Goal: Task Accomplishment & Management: Use online tool/utility

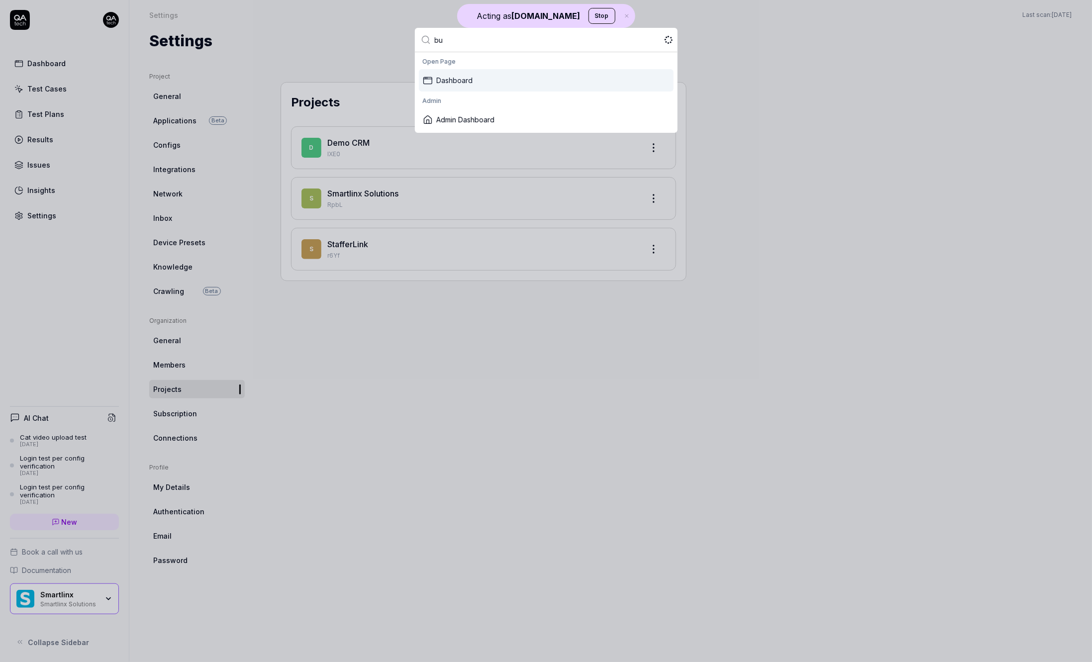
type input "bug"
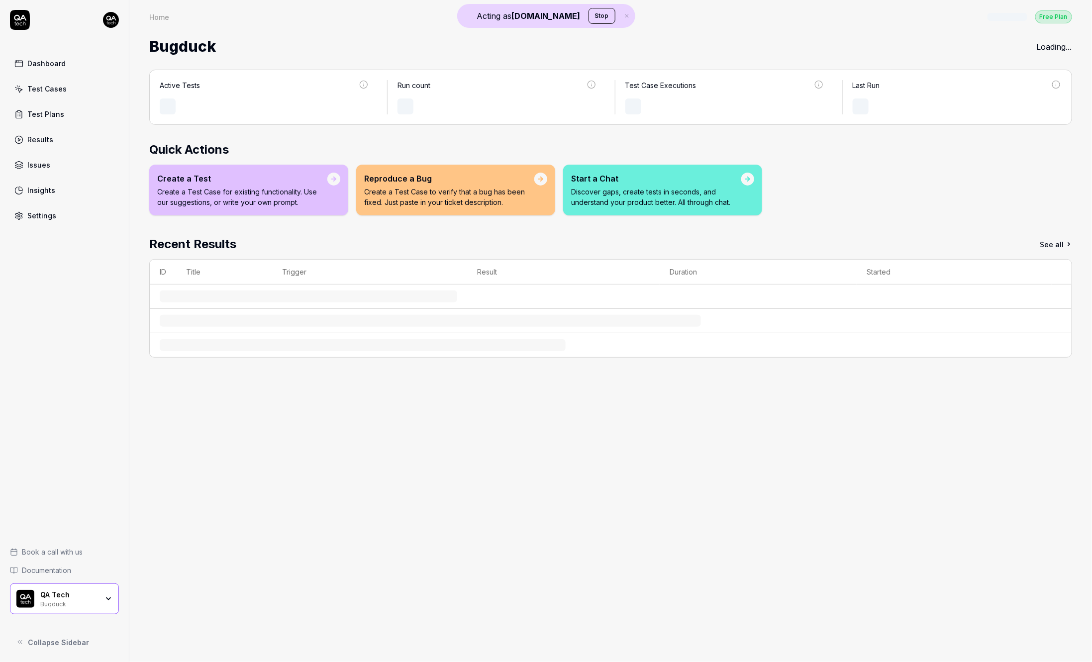
click at [589, 12] on button "Stop" at bounding box center [602, 16] width 27 height 16
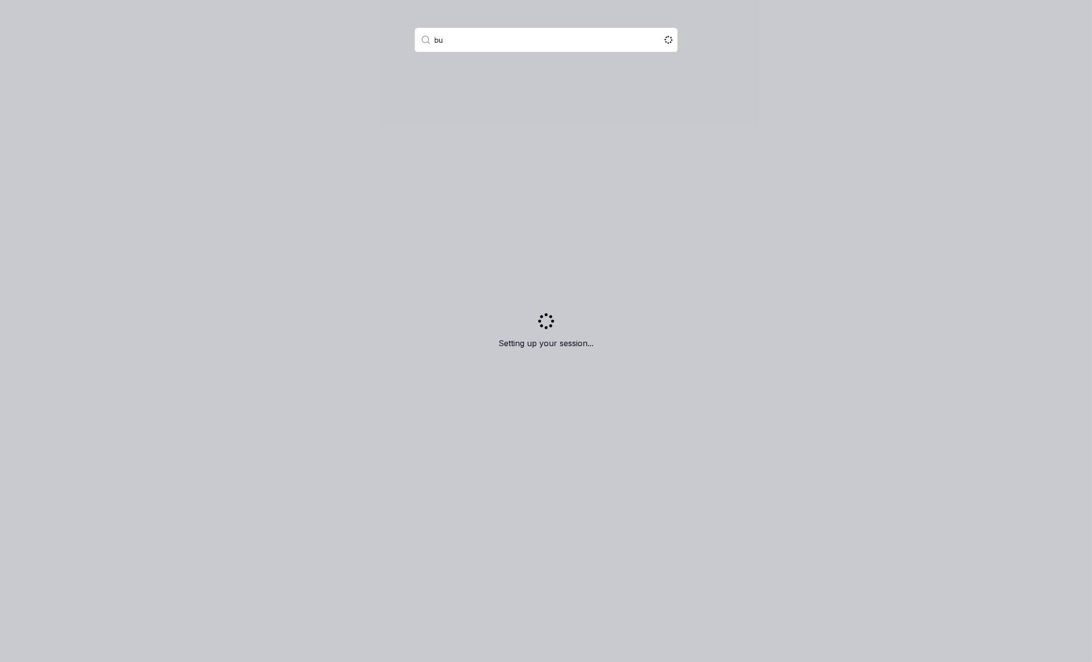
type input "bug"
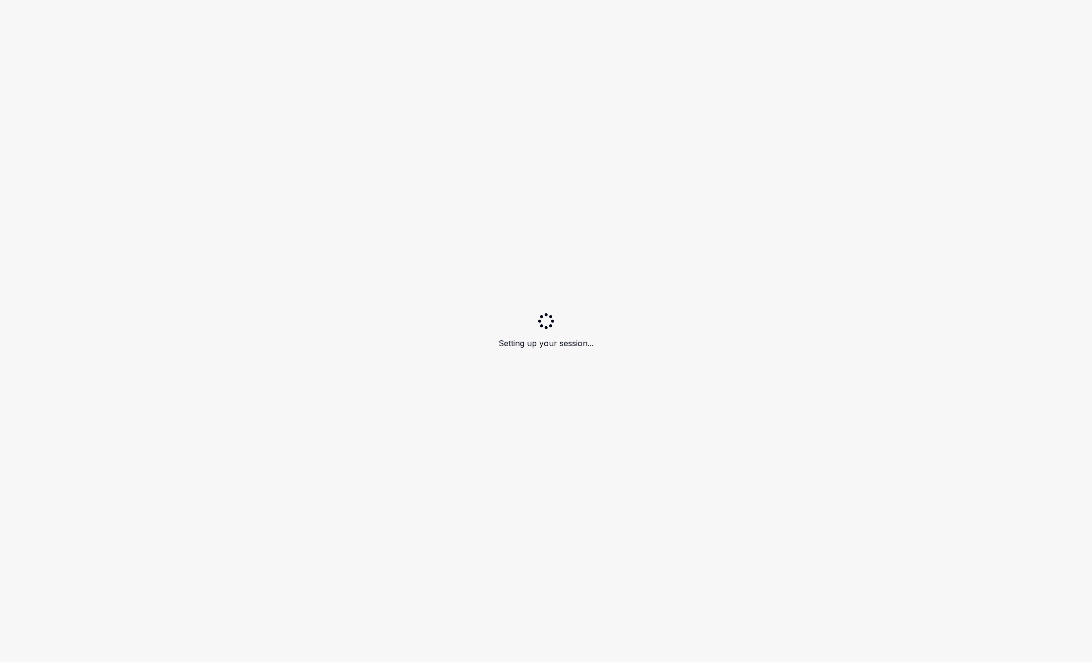
scroll to position [662, 0]
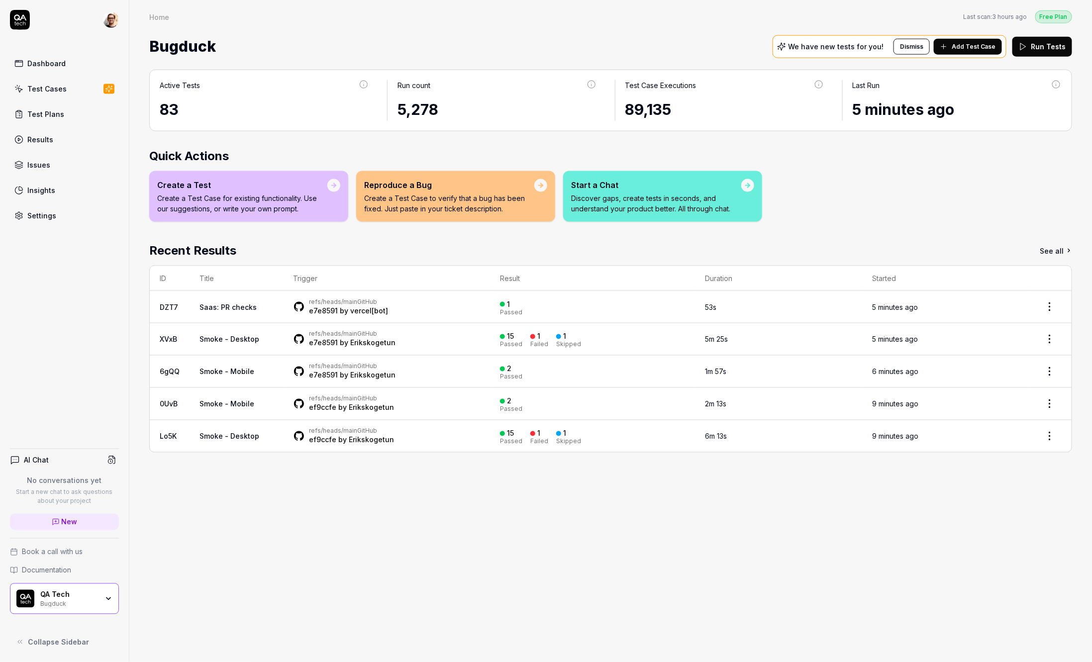
click at [61, 208] on link "Settings" at bounding box center [64, 215] width 109 height 19
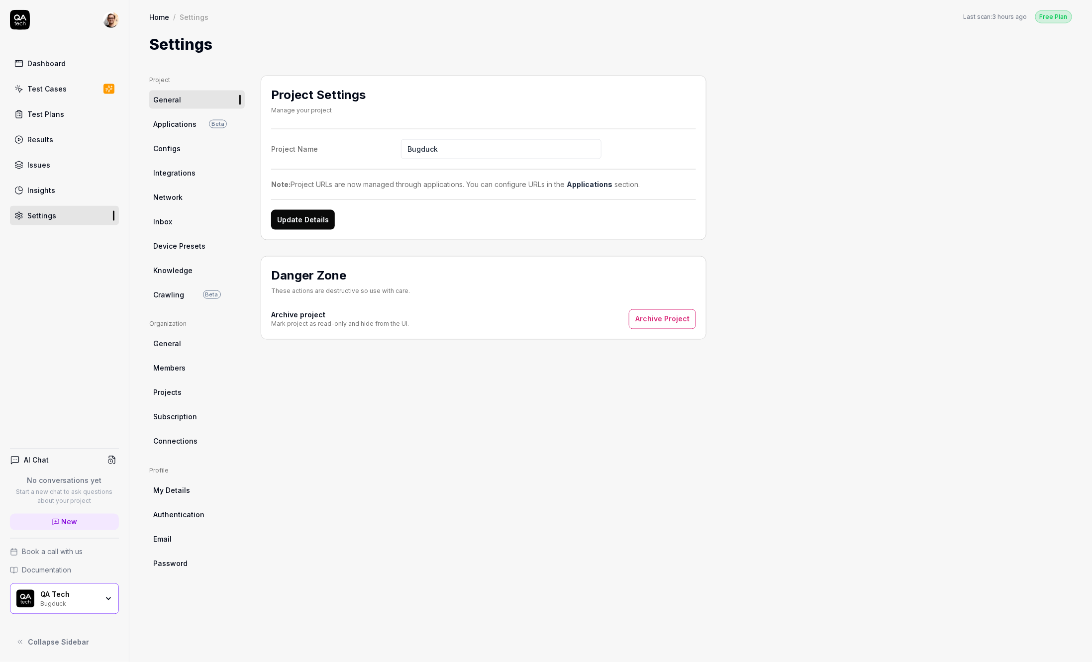
click at [190, 447] on link "Connections" at bounding box center [197, 441] width 96 height 18
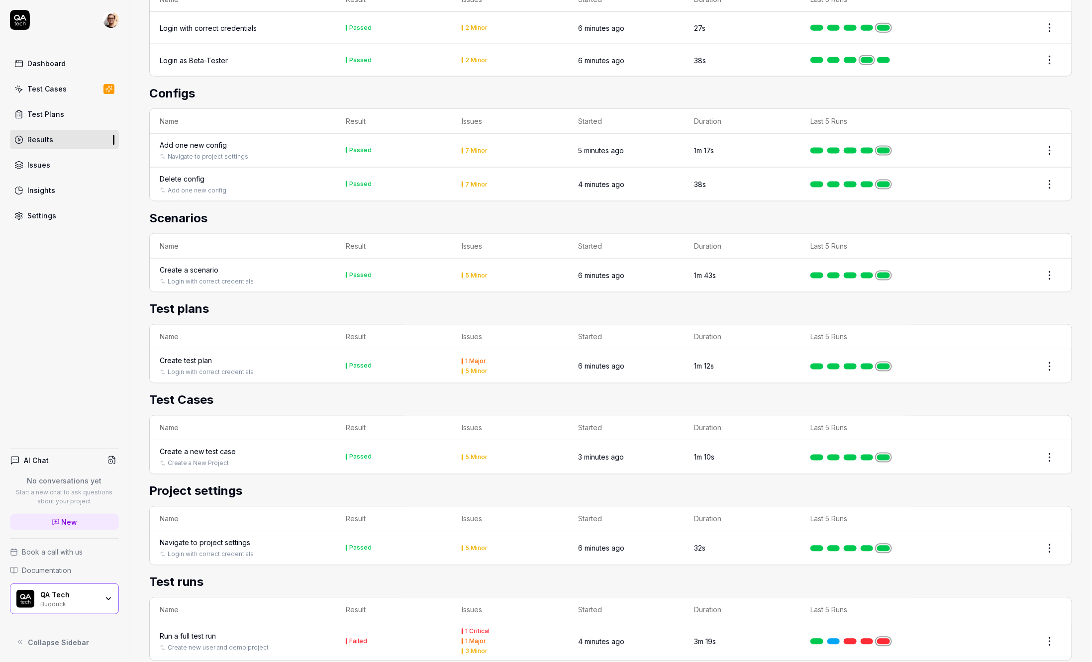
scroll to position [916, 0]
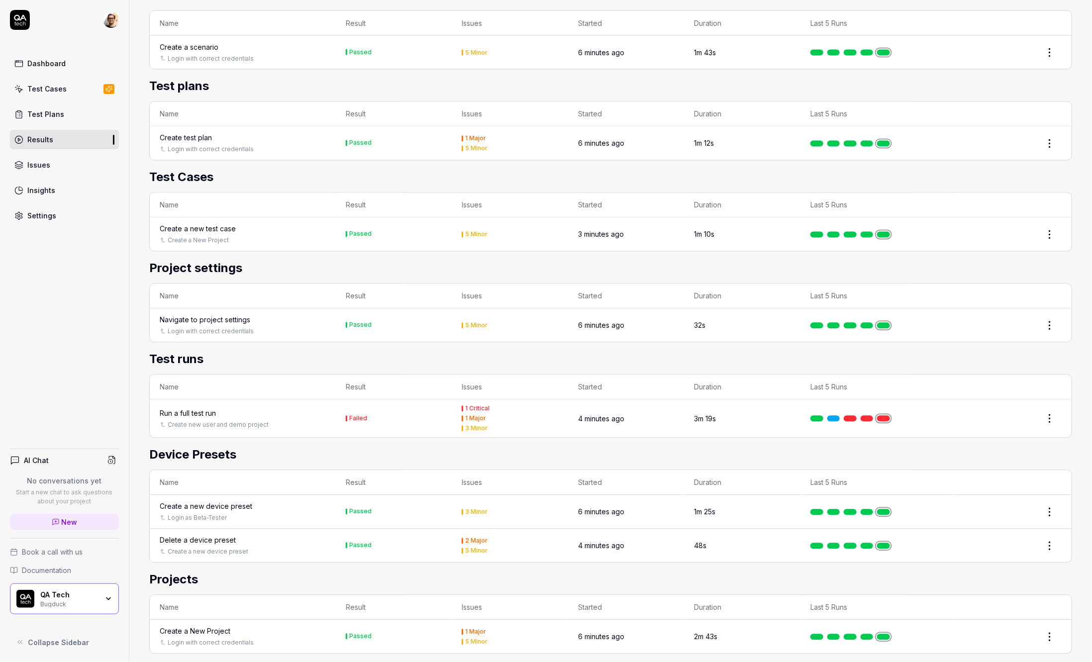
click at [206, 408] on div "Run a full test run" at bounding box center [188, 413] width 56 height 10
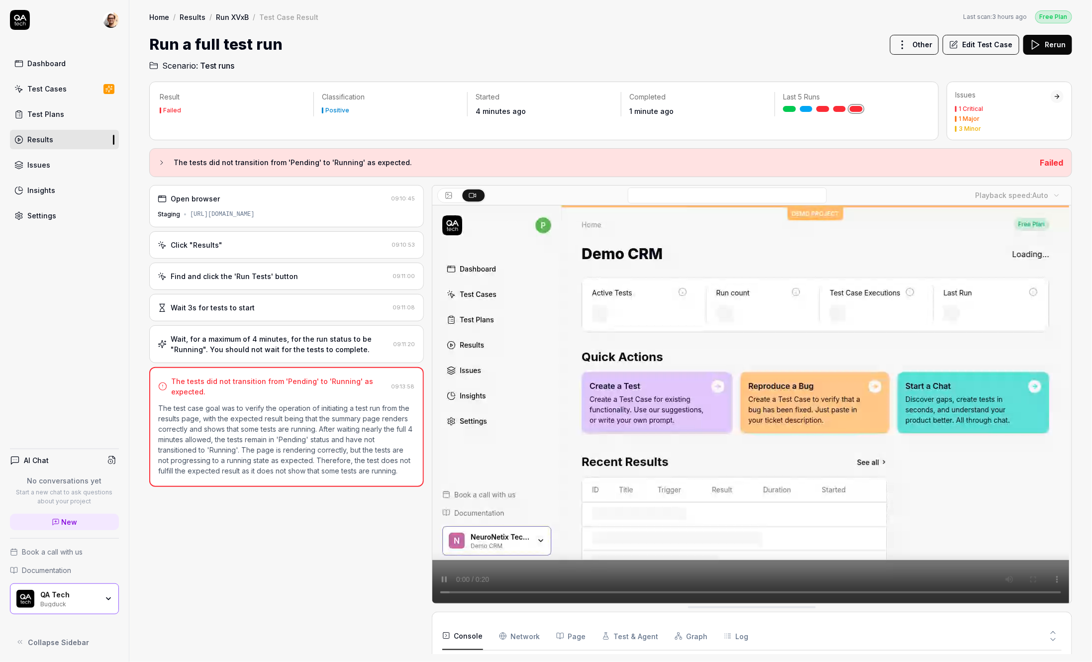
scroll to position [28, 0]
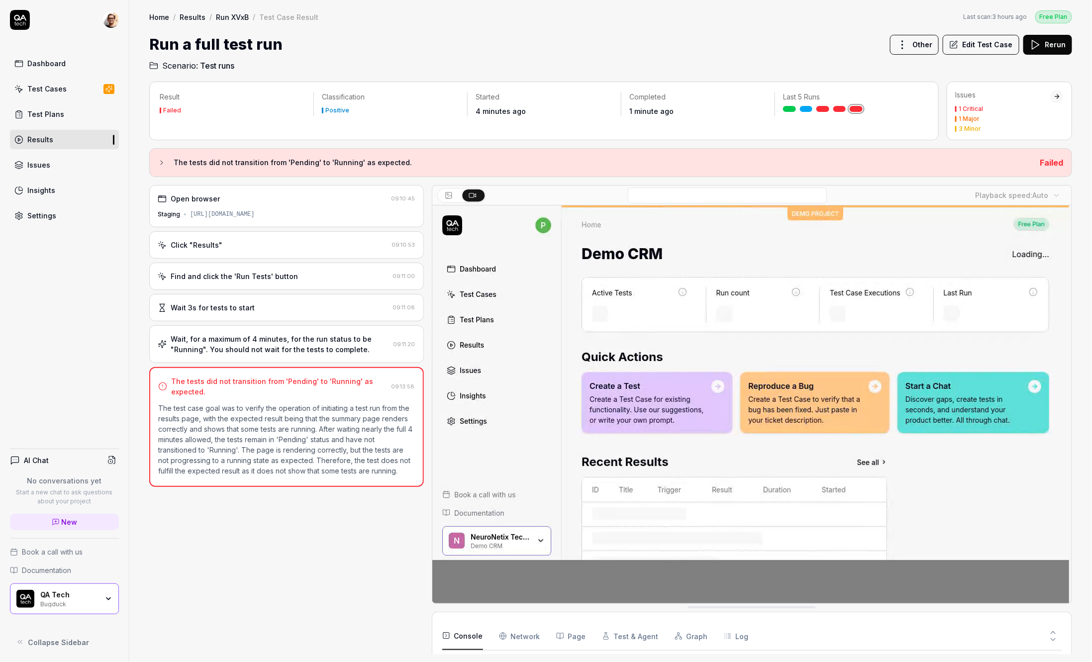
click at [289, 337] on div "Wait, for a maximum of 4 minutes, for the run status to be "Running". You shoul…" at bounding box center [280, 344] width 218 height 21
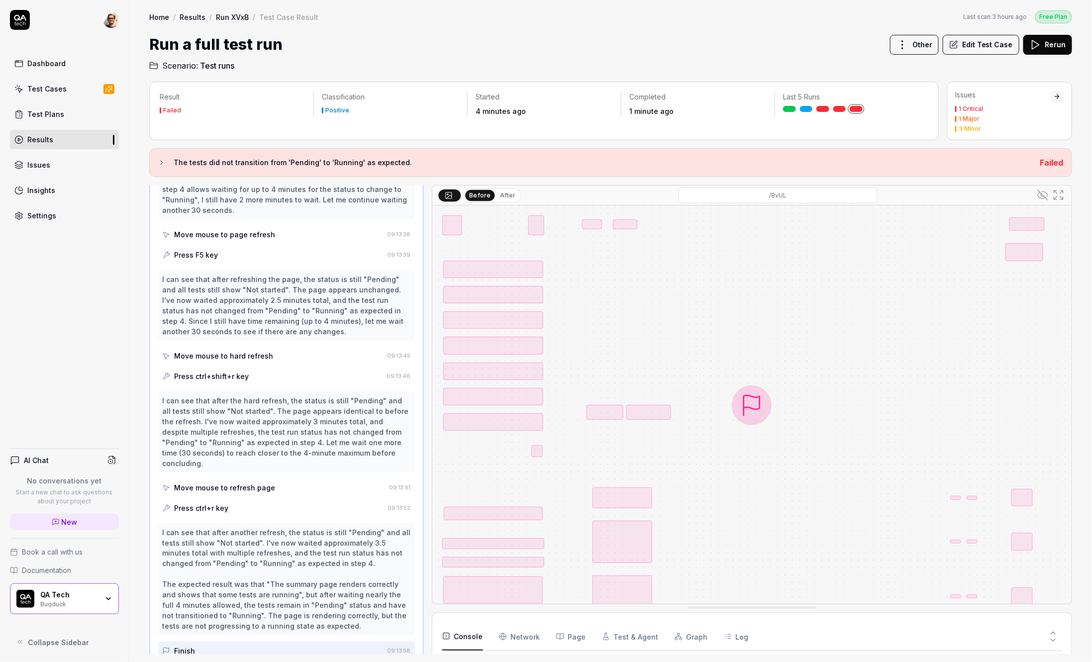
scroll to position [615, 0]
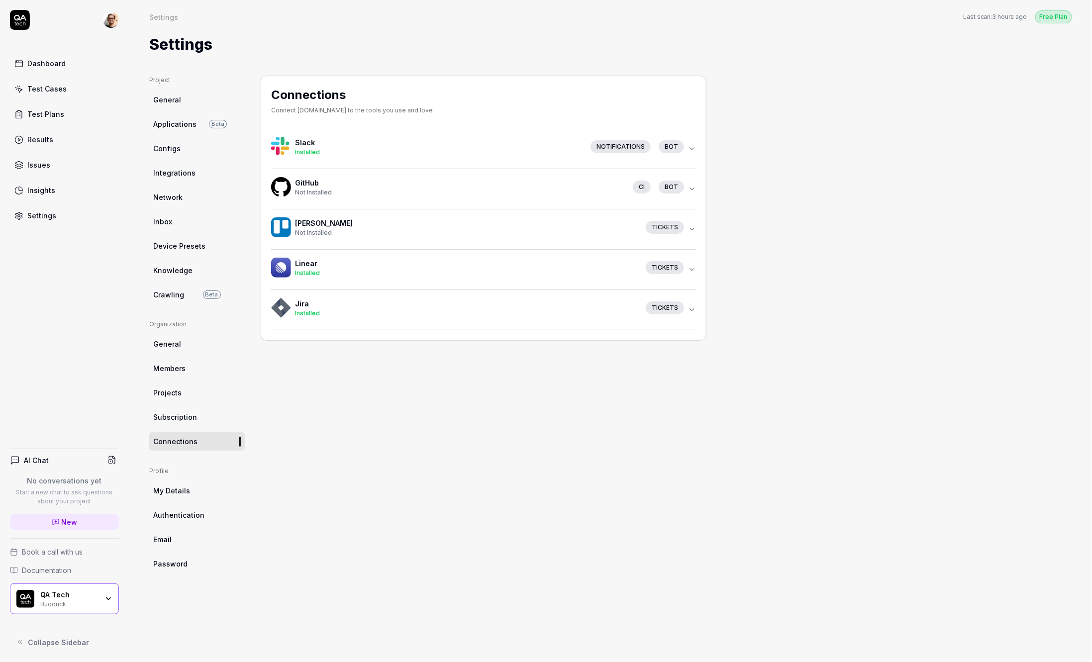
click at [328, 190] on span "Not Installed" at bounding box center [313, 192] width 37 height 7
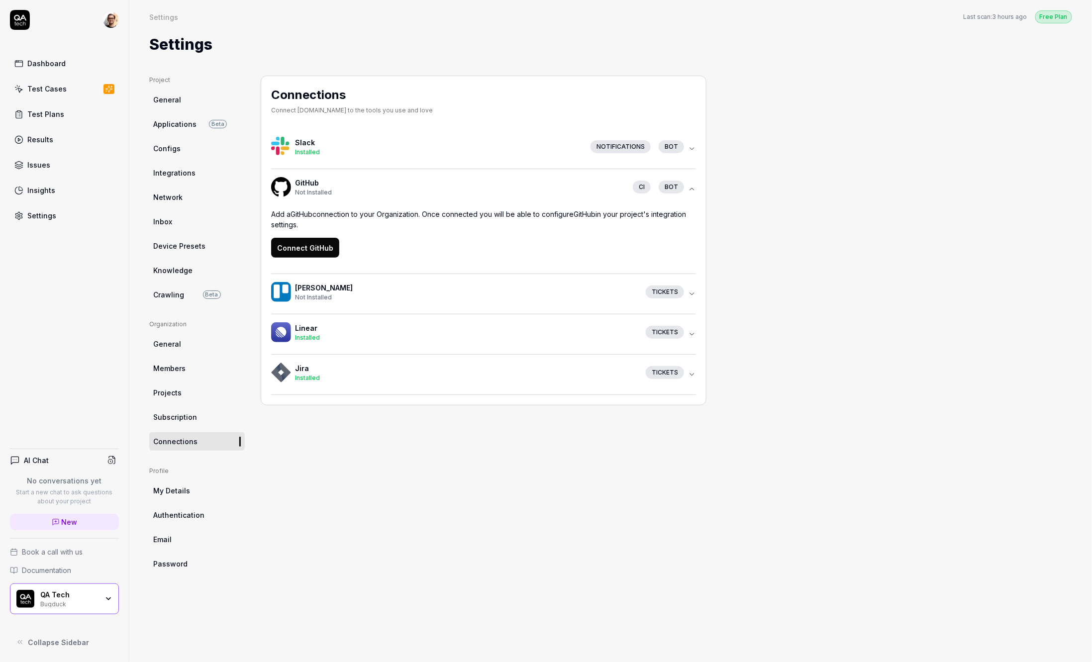
click at [312, 238] on button "Connect GitHub" at bounding box center [305, 248] width 68 height 20
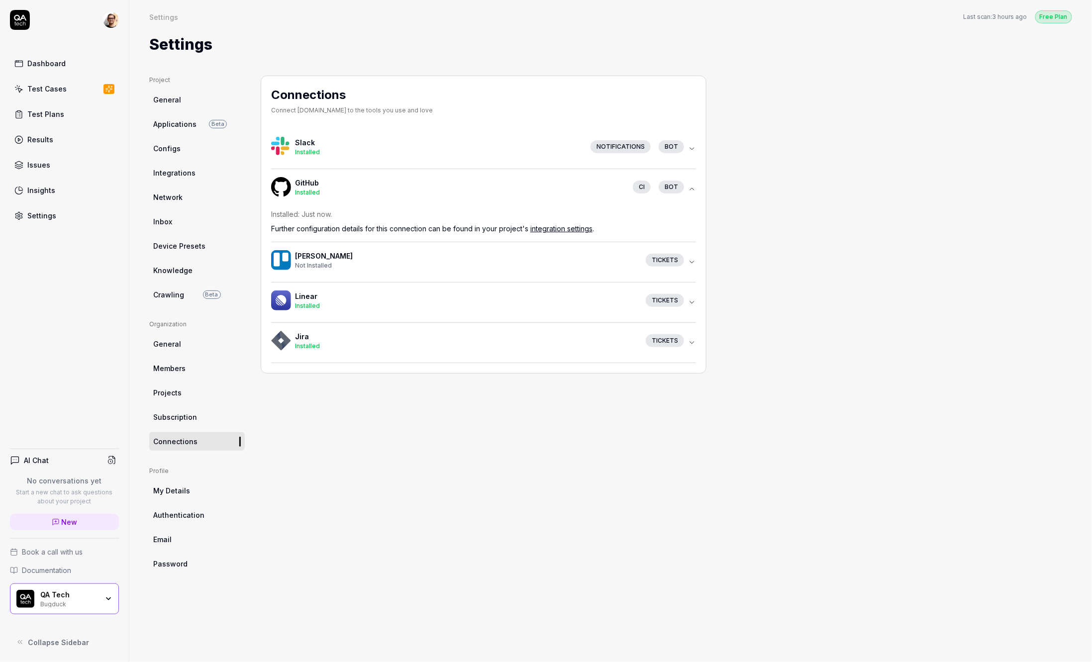
click at [388, 545] on div "Connections Connect QA.tech to the tools you use and love Slack Installed Notif…" at bounding box center [484, 359] width 446 height 567
click at [291, 47] on div "Settings" at bounding box center [610, 44] width 923 height 22
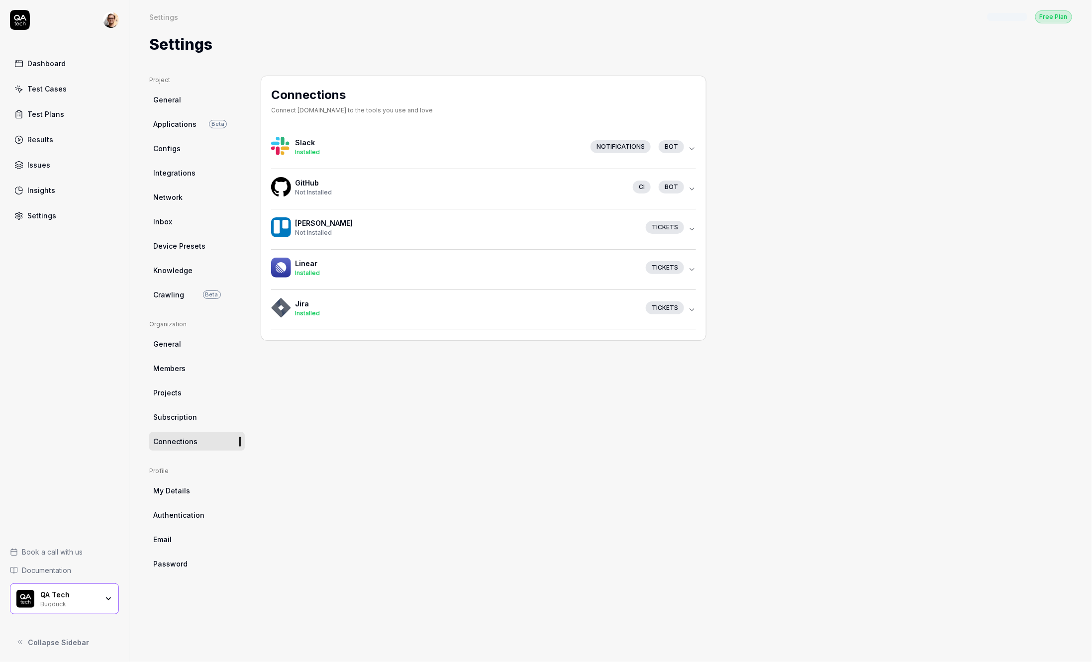
click at [349, 200] on button "GitHub Not Installed CI bot" at bounding box center [483, 189] width 425 height 40
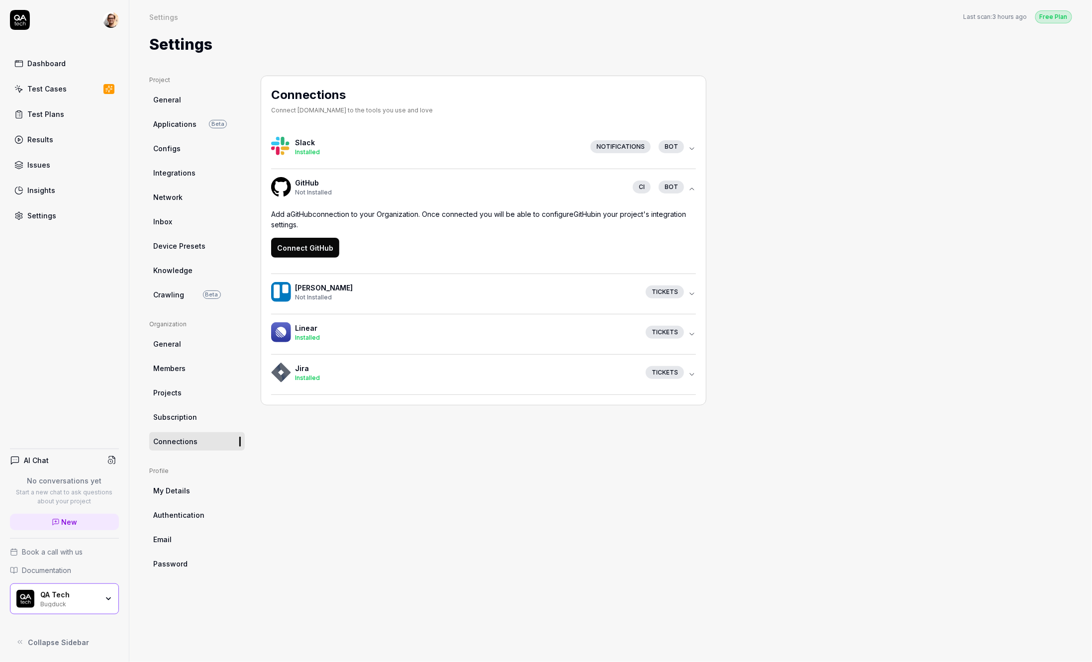
click at [325, 253] on button "Connect GitHub" at bounding box center [305, 248] width 68 height 20
